Goal: Use online tool/utility: Utilize a website feature to perform a specific function

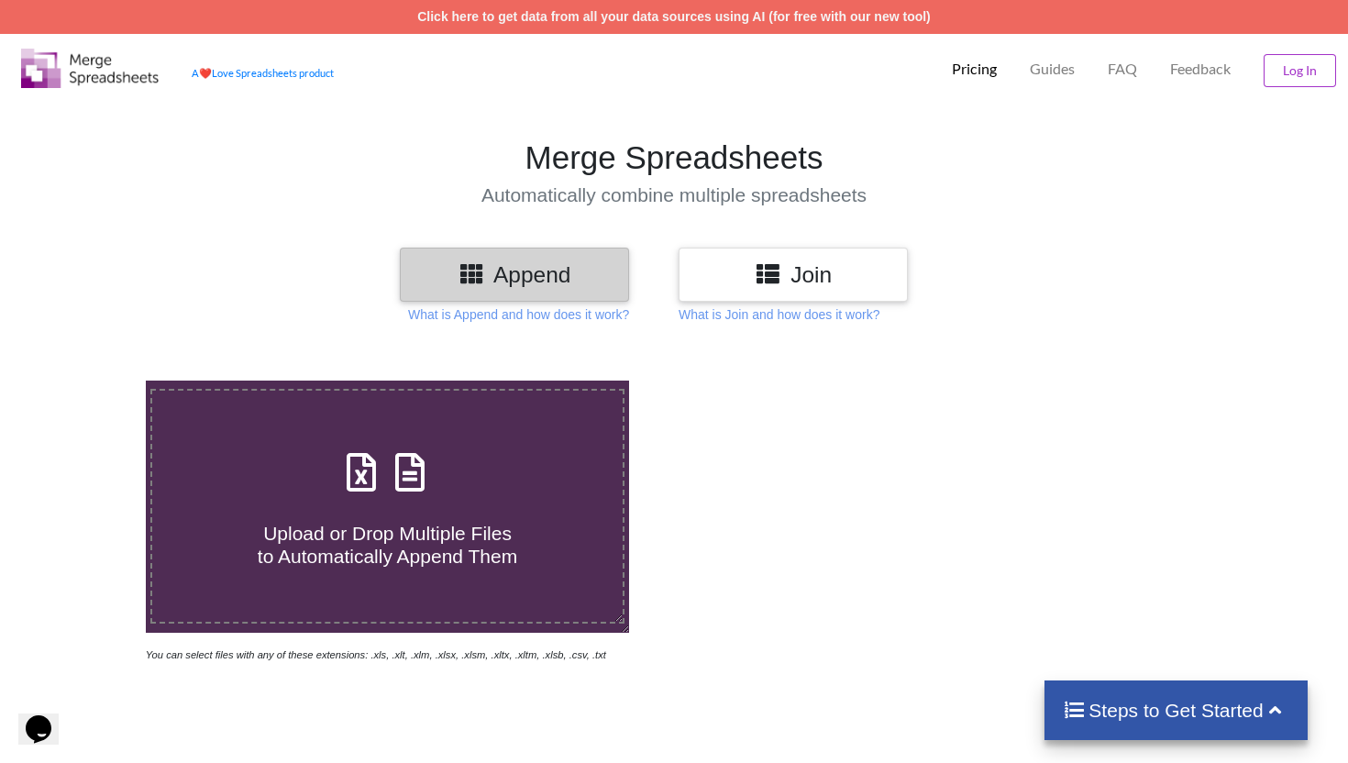
click at [864, 243] on section "Merge Spreadsheets Automatically combine multiple spreadsheets" at bounding box center [674, 172] width 1348 height 149
click at [853, 280] on h3 "Join" at bounding box center [793, 274] width 202 height 27
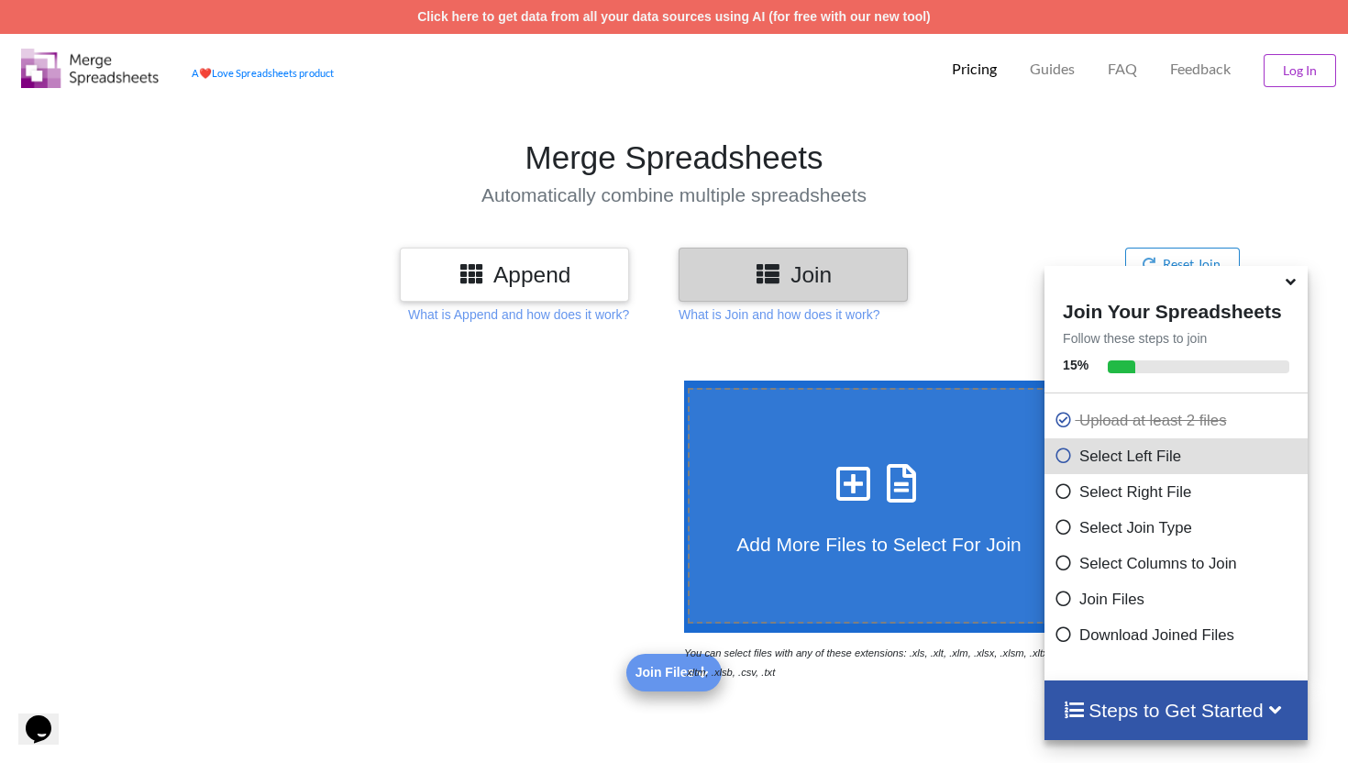
scroll to position [632, 0]
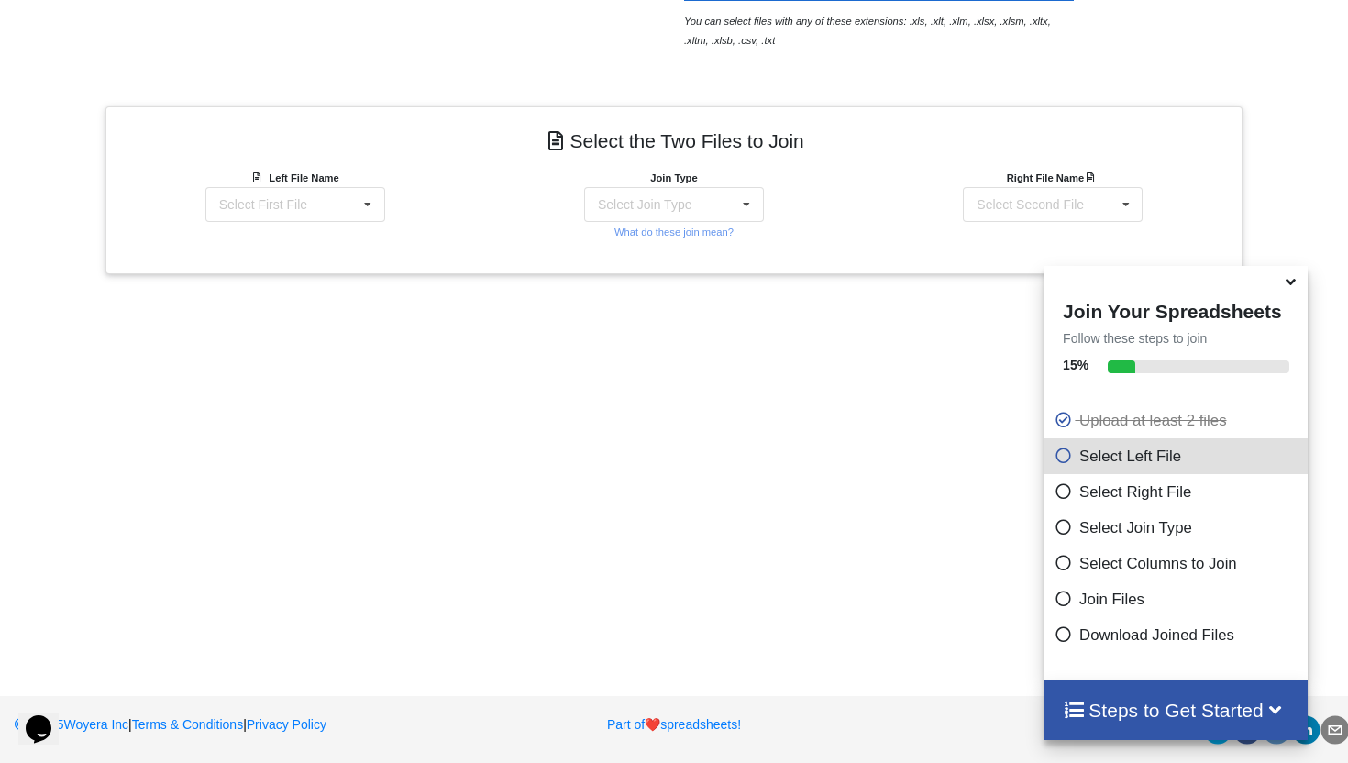
click at [1294, 287] on icon at bounding box center [1290, 278] width 19 height 17
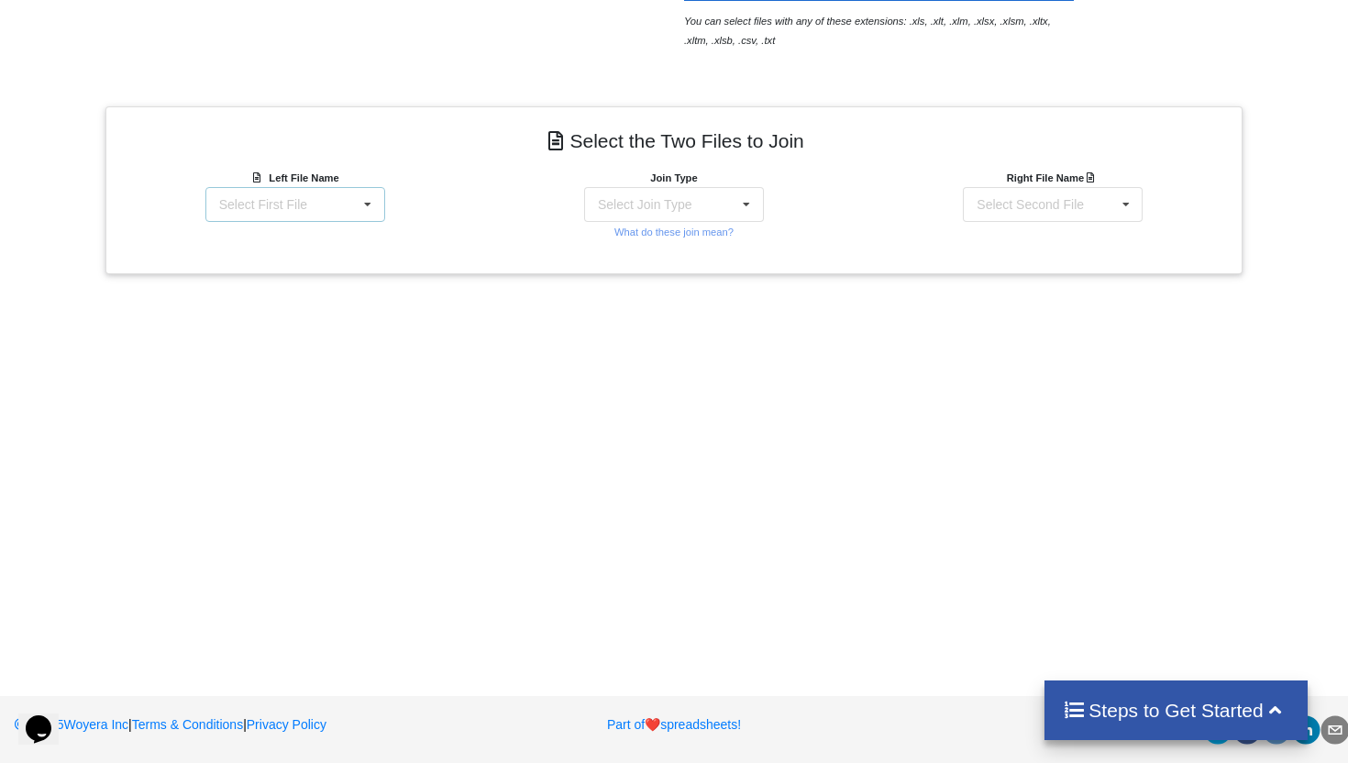
click at [309, 212] on div "Select First File matters [DATE] [DATE].csv Matter balance summary (09_29_2025)…" at bounding box center [295, 204] width 180 height 35
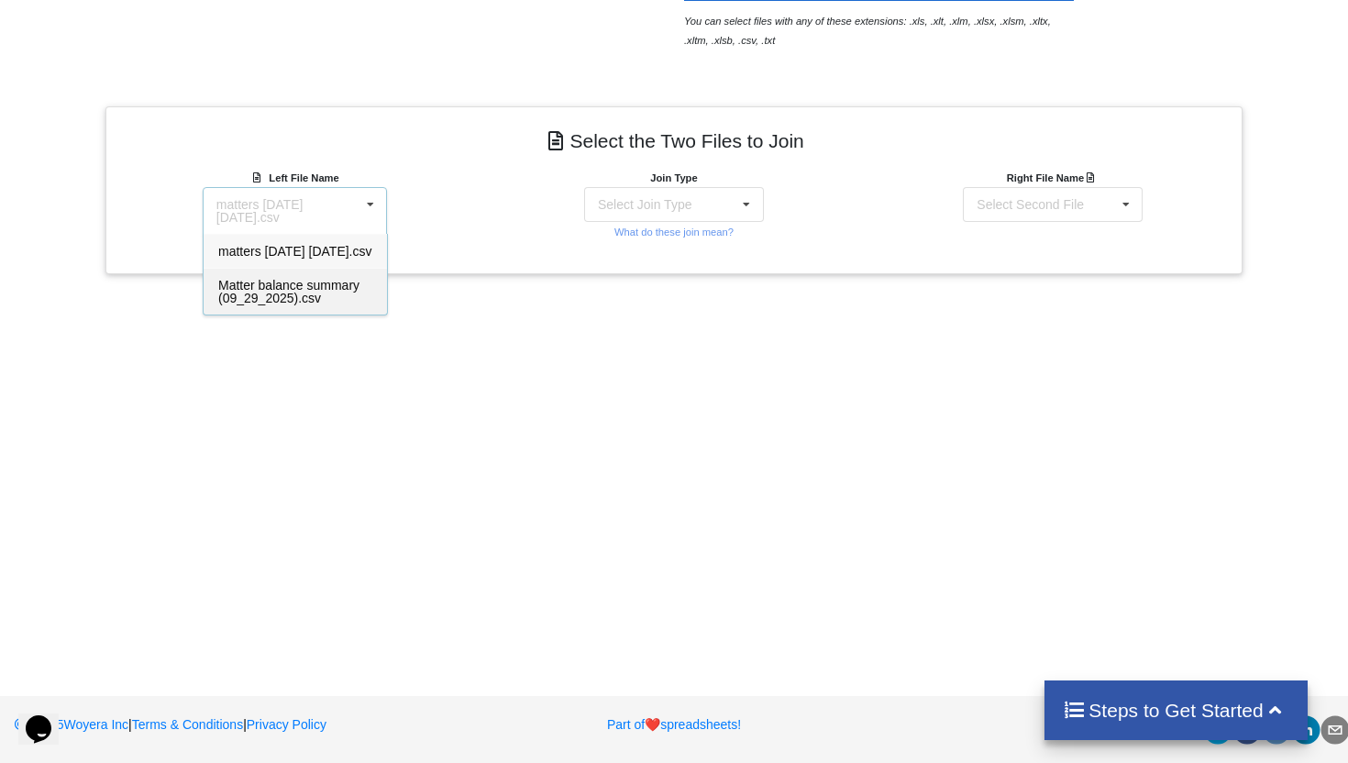
click at [271, 305] on span "Matter balance summary (09_29_2025).csv" at bounding box center [288, 292] width 141 height 28
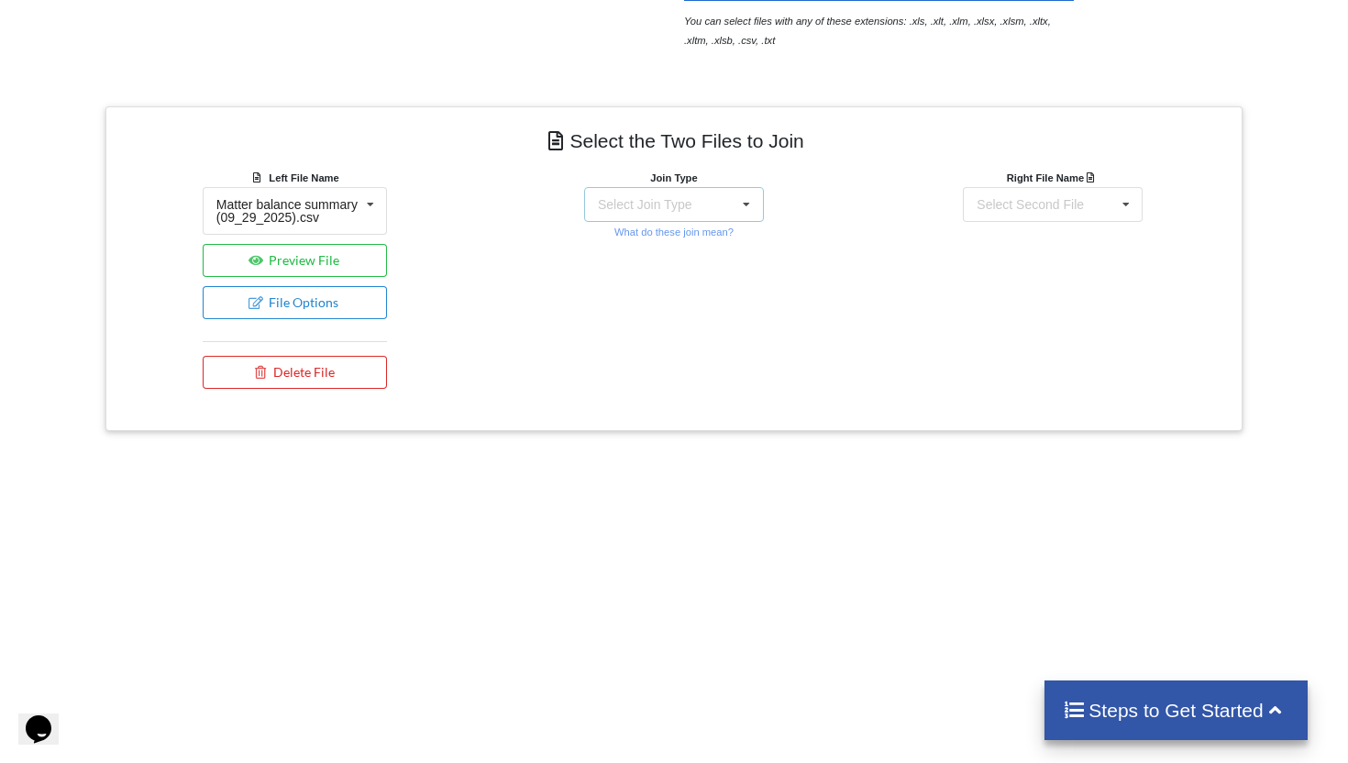
click at [678, 219] on div "Select Join Type INNER JOIN LEFT JOIN RIGHT JOIN FULL JOIN" at bounding box center [674, 204] width 180 height 35
click at [680, 244] on span "INNER JOIN" at bounding box center [665, 251] width 72 height 15
click at [1029, 193] on div "Select Second File matters [DATE] [DATE].csv Matter balance summary (09_29_2025…" at bounding box center [1053, 204] width 180 height 35
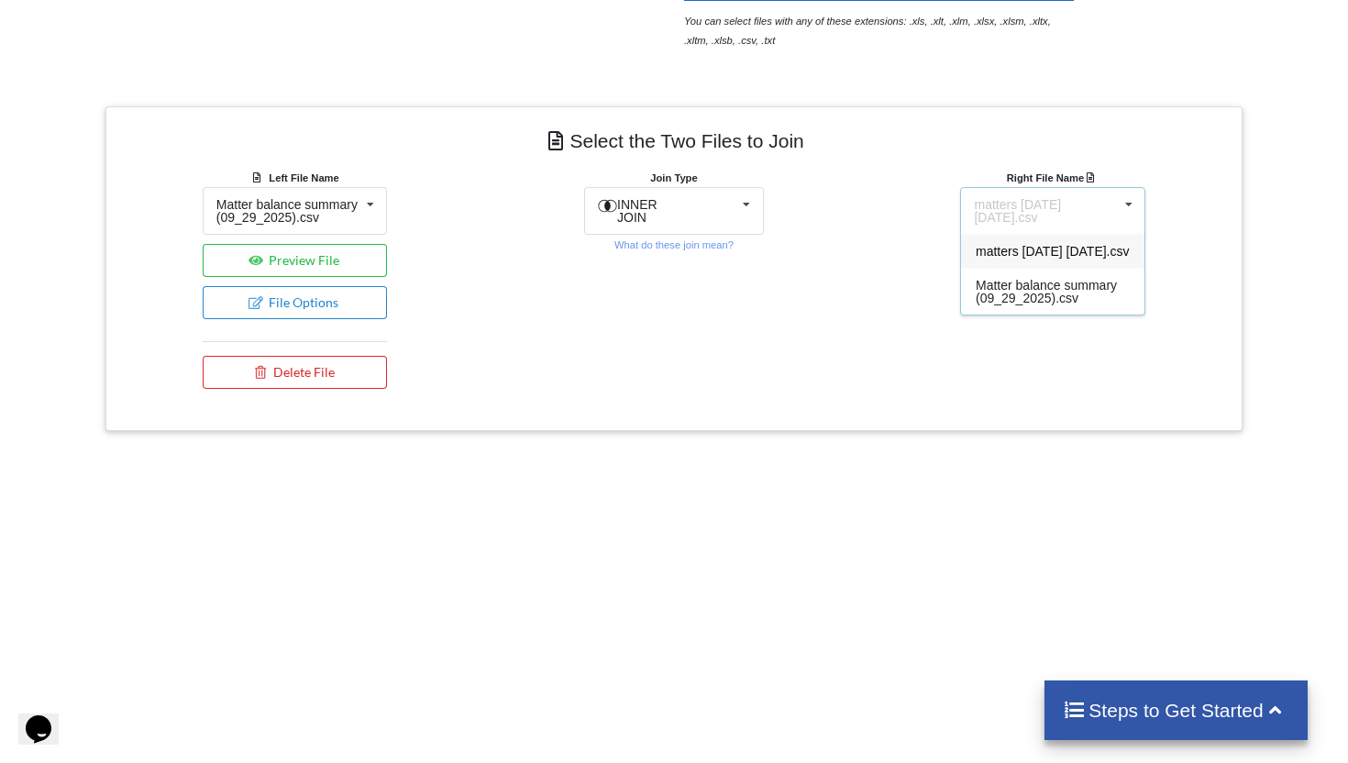
click at [1041, 268] on div "matters [DATE] [DATE].csv" at bounding box center [1052, 251] width 183 height 34
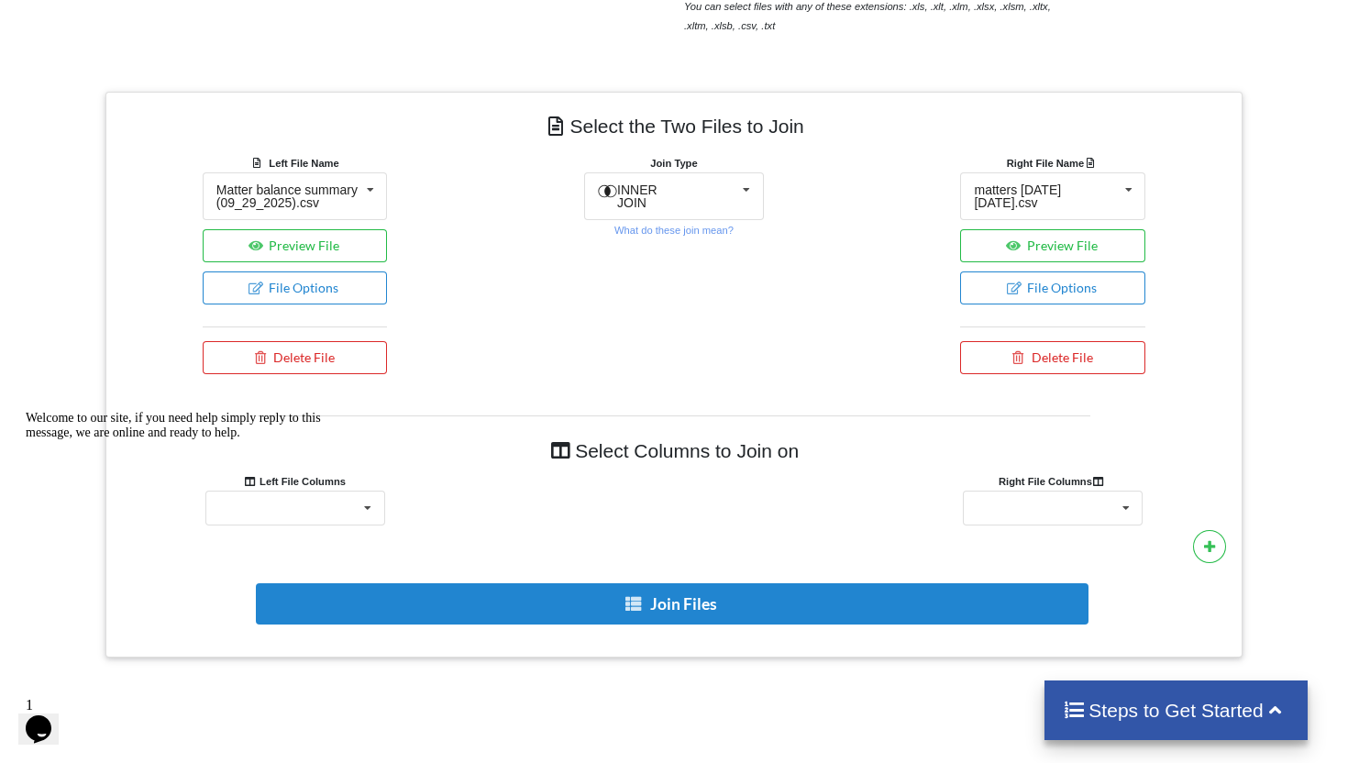
scroll to position [647, 0]
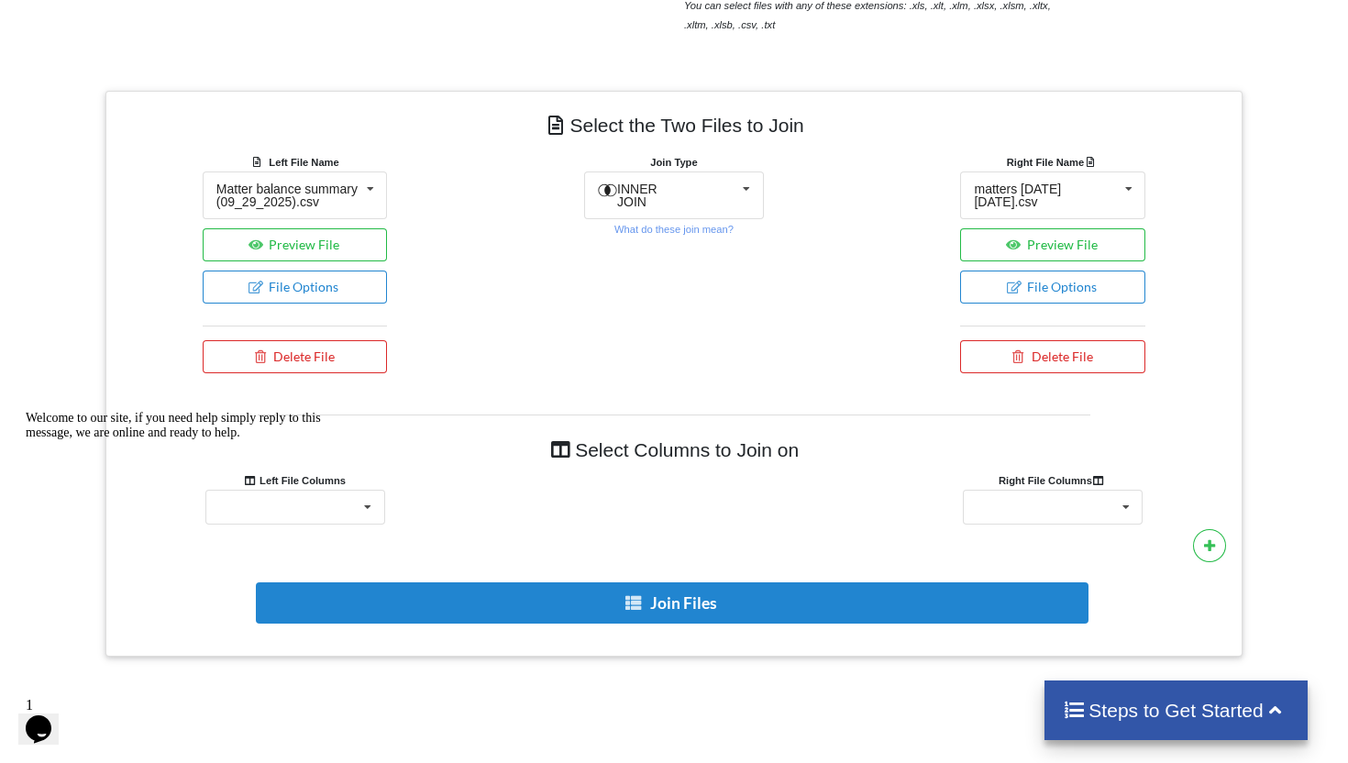
drag, startPoint x: 31, startPoint y: 540, endPoint x: 50, endPoint y: 943, distance: 403.8
click at [26, 411] on icon "Chat attention grabber" at bounding box center [26, 411] width 0 height 0
click at [358, 521] on icon at bounding box center [368, 507] width 28 height 34
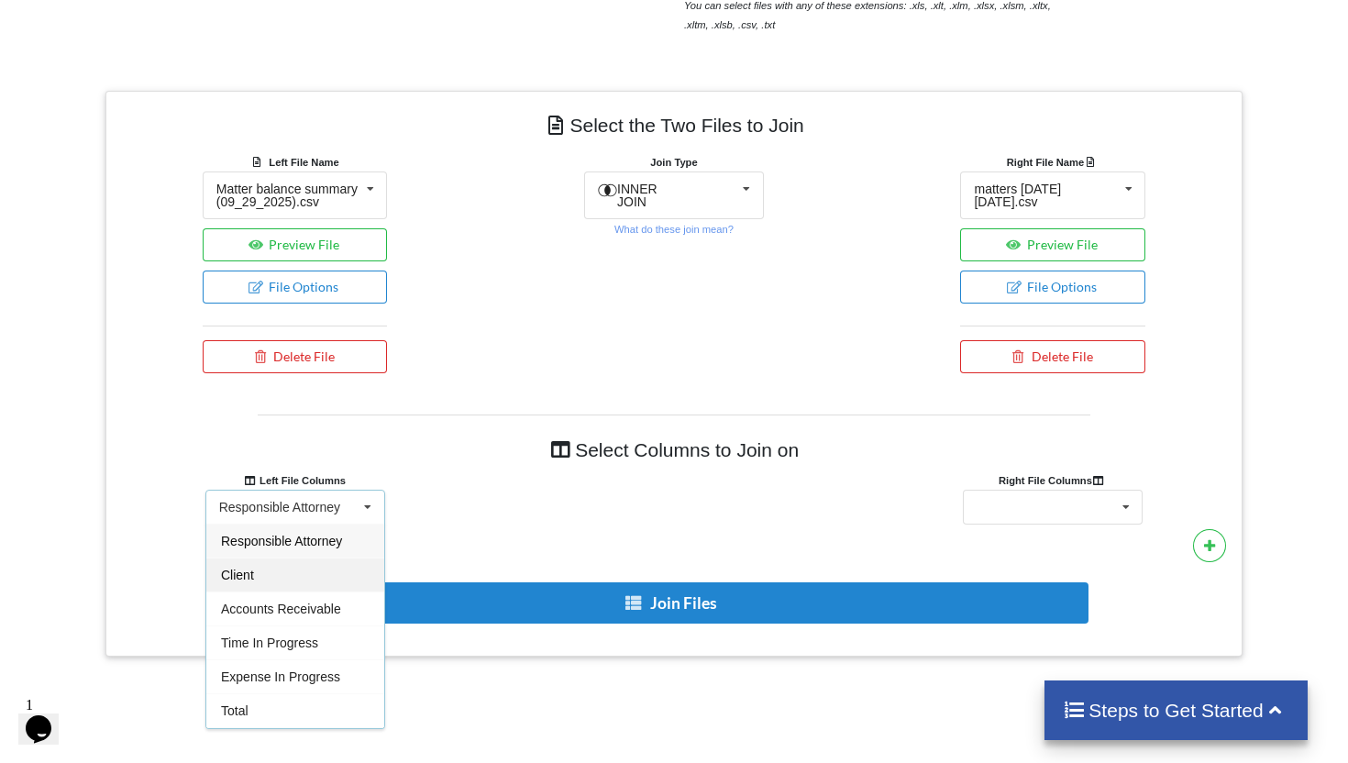
click at [299, 585] on div "Client" at bounding box center [295, 574] width 178 height 34
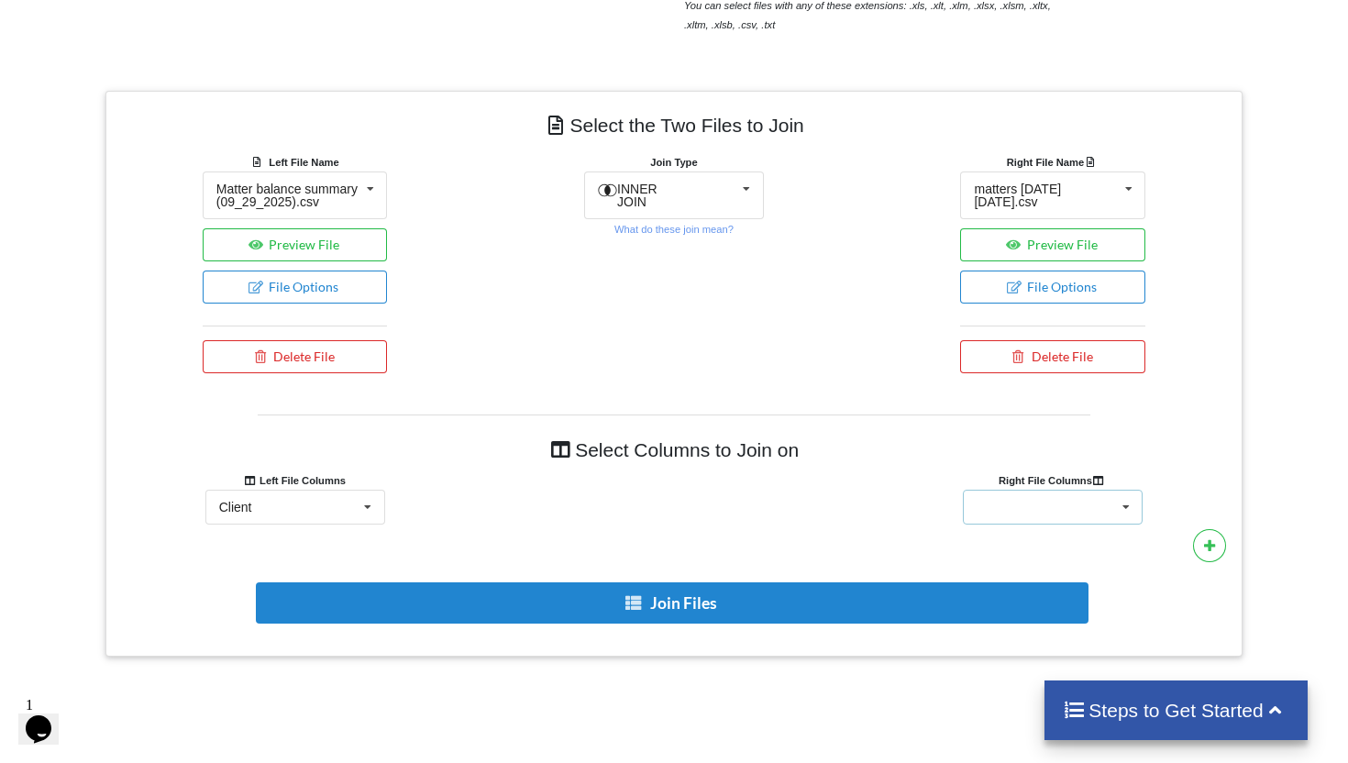
click at [1068, 524] on div "Client Name Client Location Minimum Threshold Refill Request Due Hold/Lock No R…" at bounding box center [1053, 507] width 180 height 35
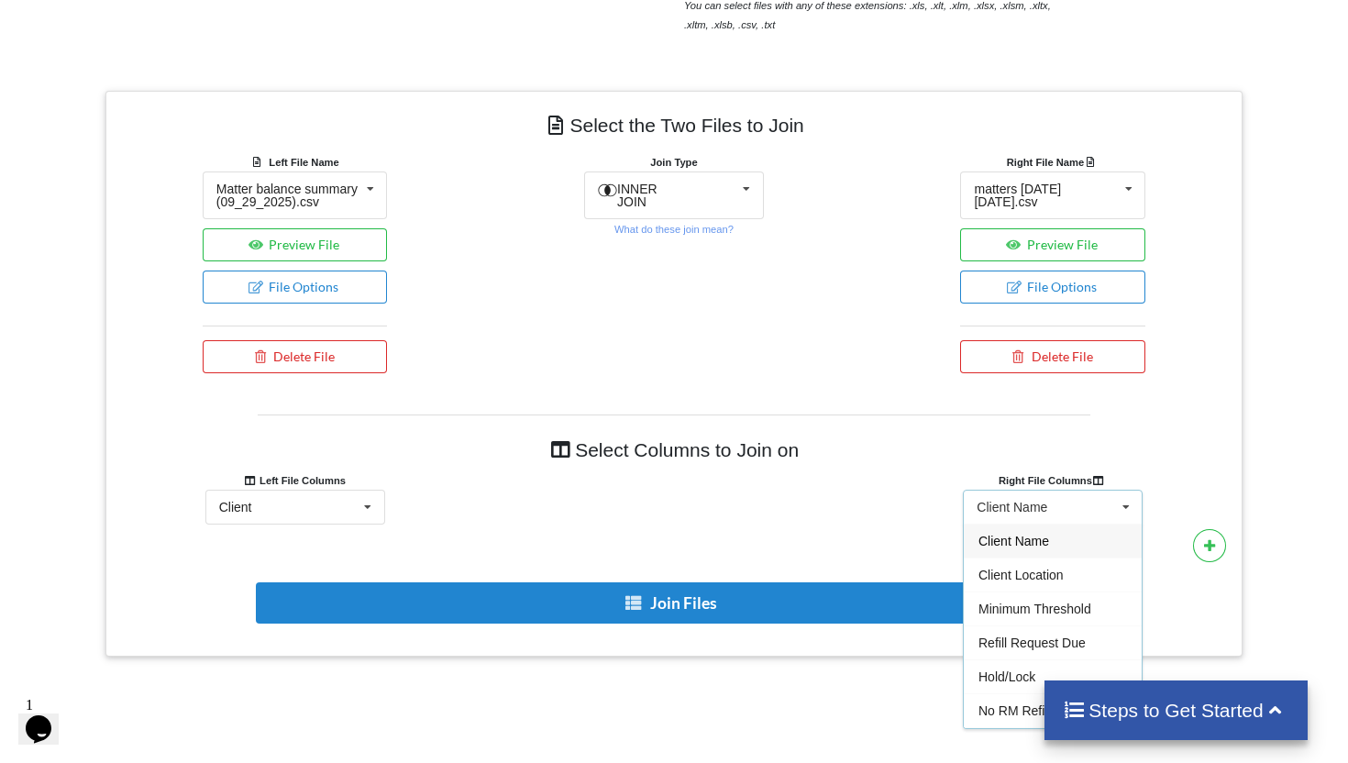
click at [1045, 548] on span "Client Name" at bounding box center [1013, 541] width 71 height 15
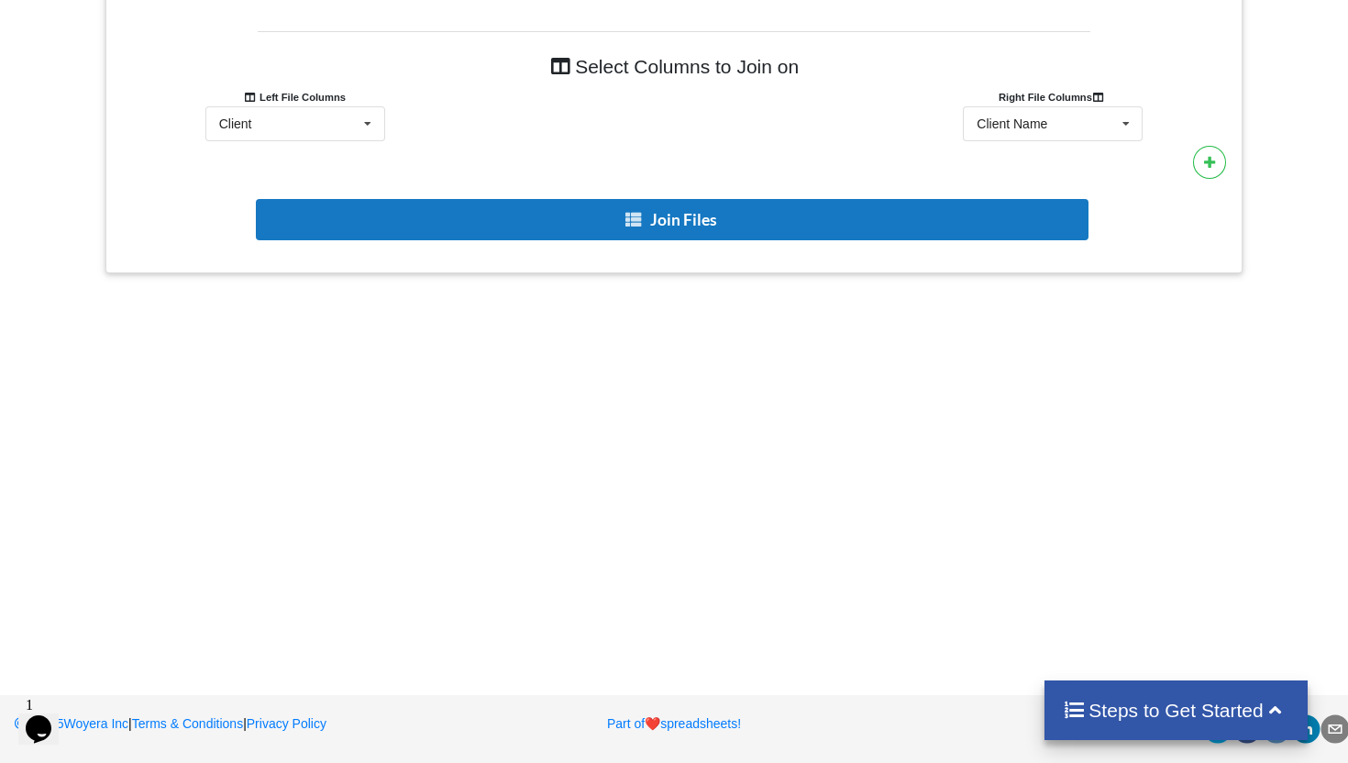
scroll to position [1079, 0]
click at [642, 226] on icon at bounding box center [632, 219] width 19 height 14
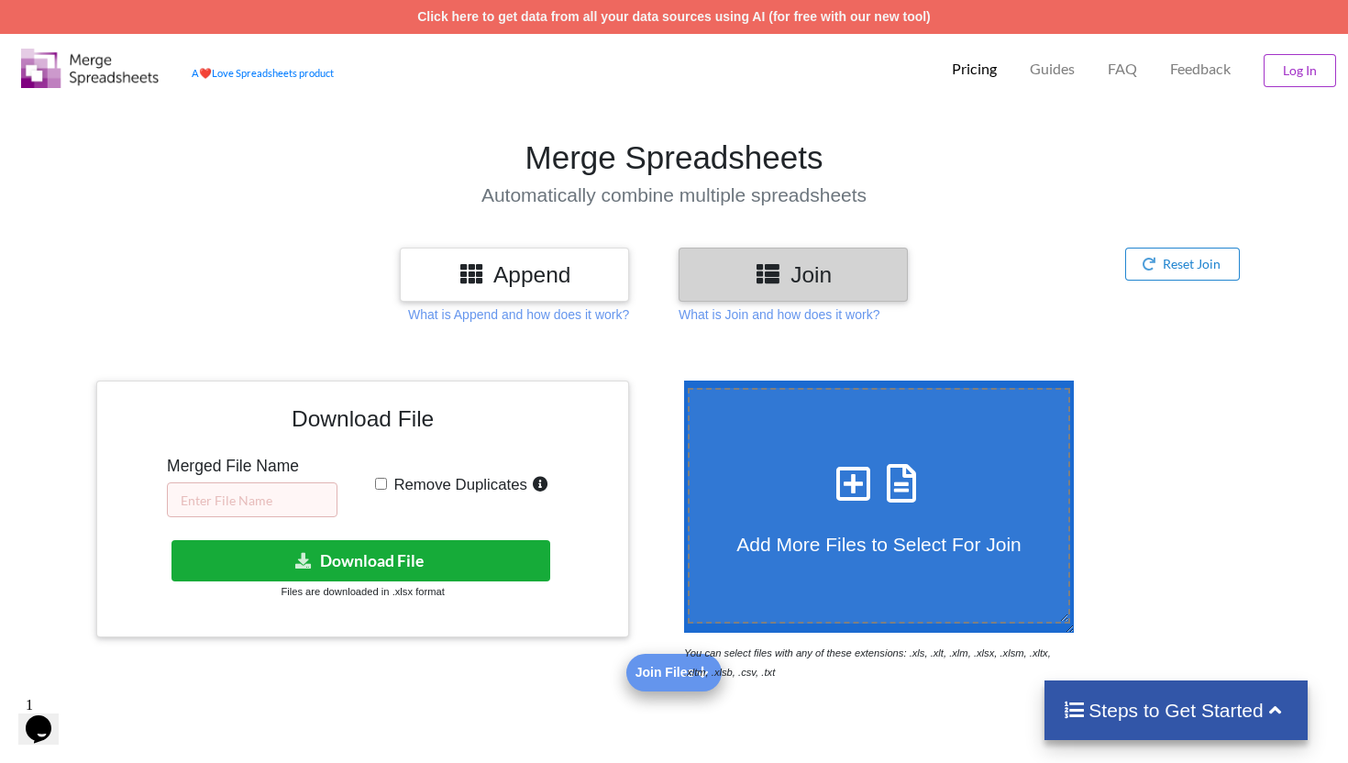
scroll to position [0, 0]
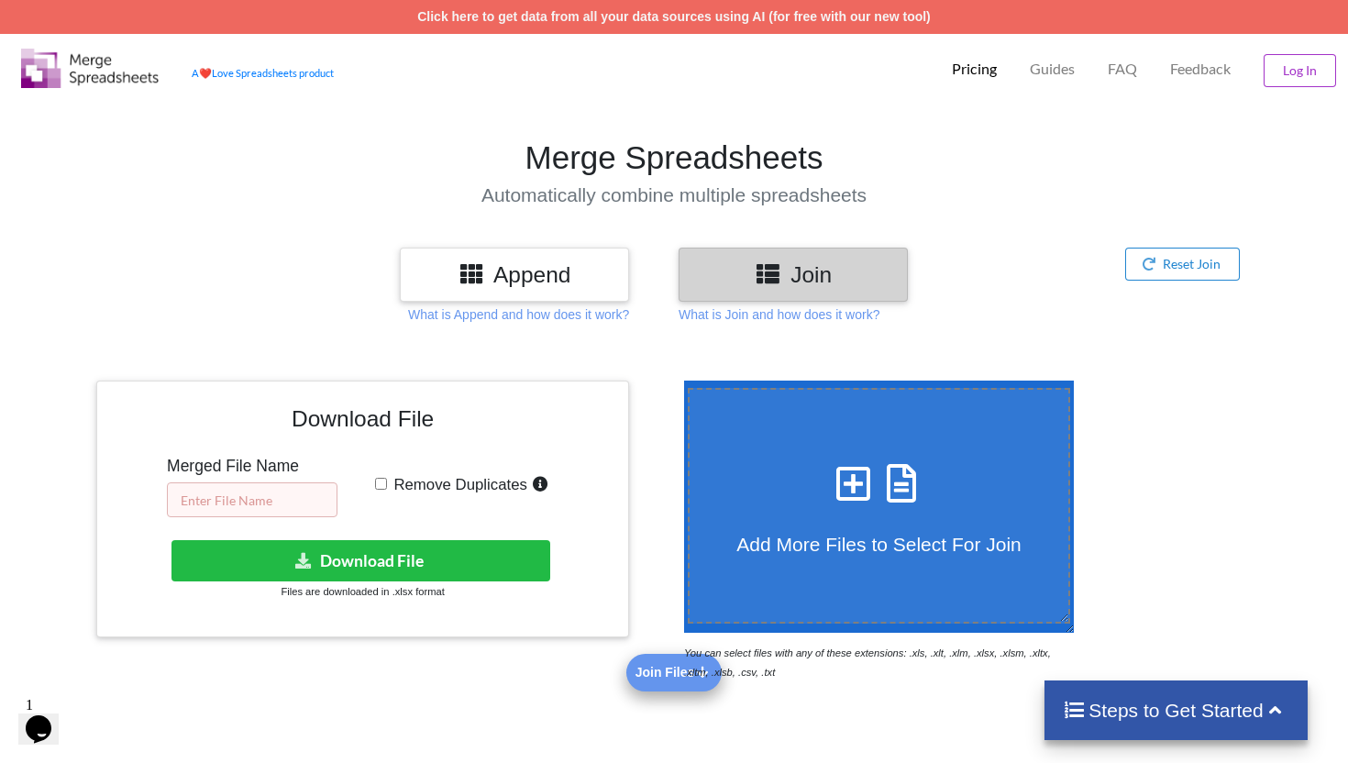
click at [275, 493] on input "text" at bounding box center [252, 499] width 171 height 35
type input "09.29 RM"
click at [383, 487] on input "Remove Duplicates" at bounding box center [381, 484] width 12 height 12
checkbox input "true"
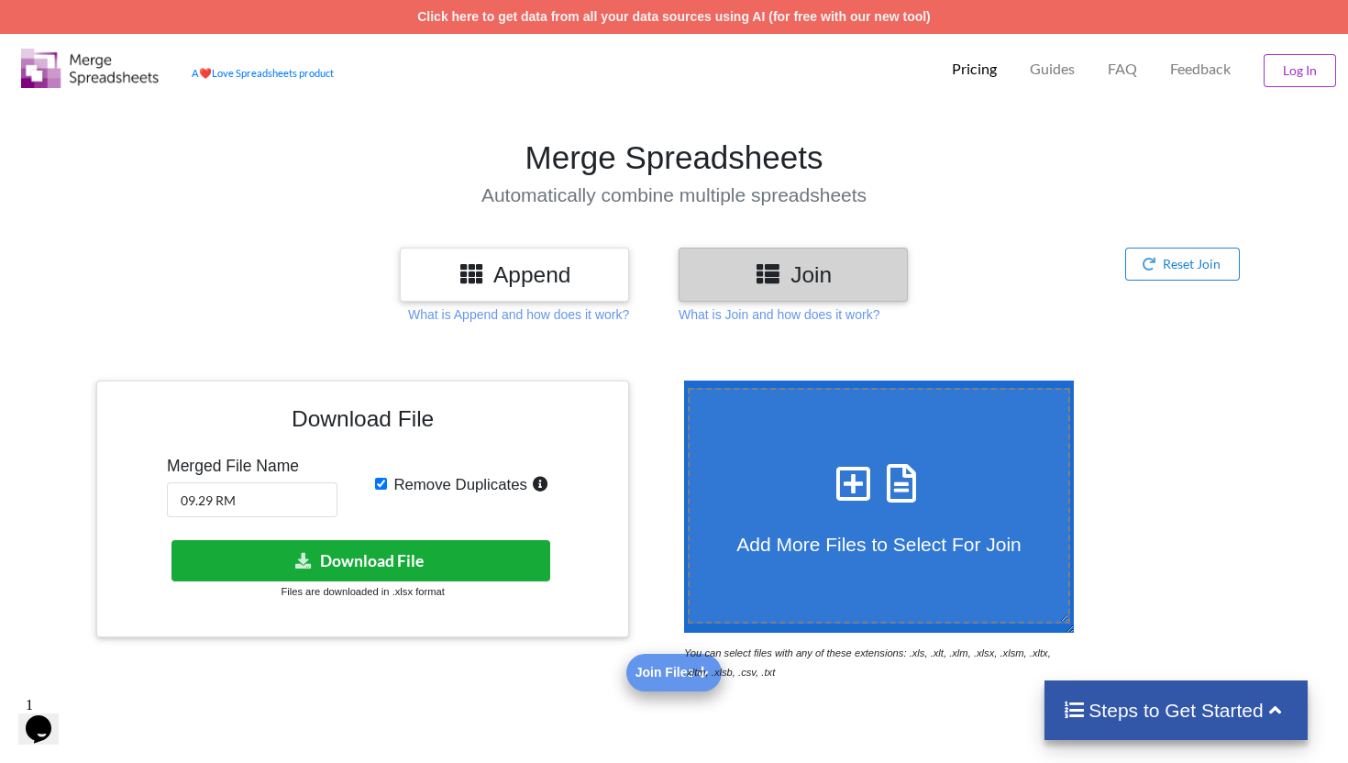
click at [414, 550] on button "Download File" at bounding box center [360, 560] width 379 height 41
